Goal: Information Seeking & Learning: Learn about a topic

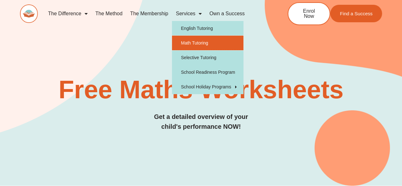
click at [189, 42] on link "Math Tutoring" at bounding box center [208, 43] width 72 height 15
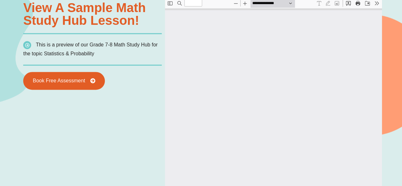
scroll to position [485, 0]
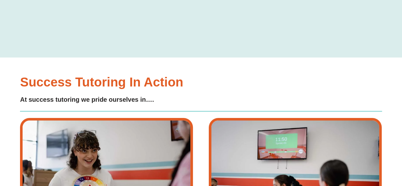
type input "*"
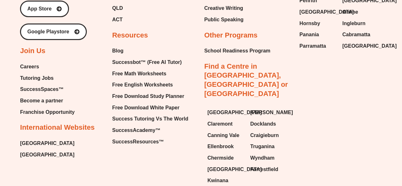
scroll to position [2218, 0]
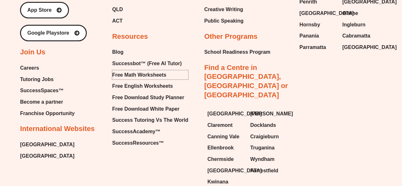
click at [154, 70] on span "Free Math Worksheets" at bounding box center [139, 75] width 54 height 10
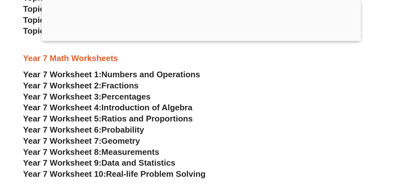
scroll to position [1854, 0]
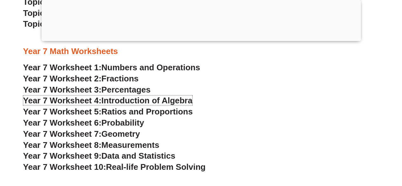
click at [123, 103] on span "Introduction of Algebra" at bounding box center [146, 101] width 91 height 10
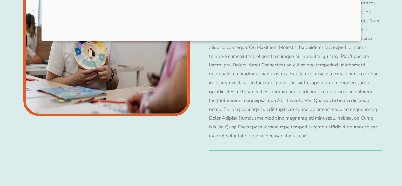
scroll to position [3402, 0]
